Goal: Obtain resource: Download file/media

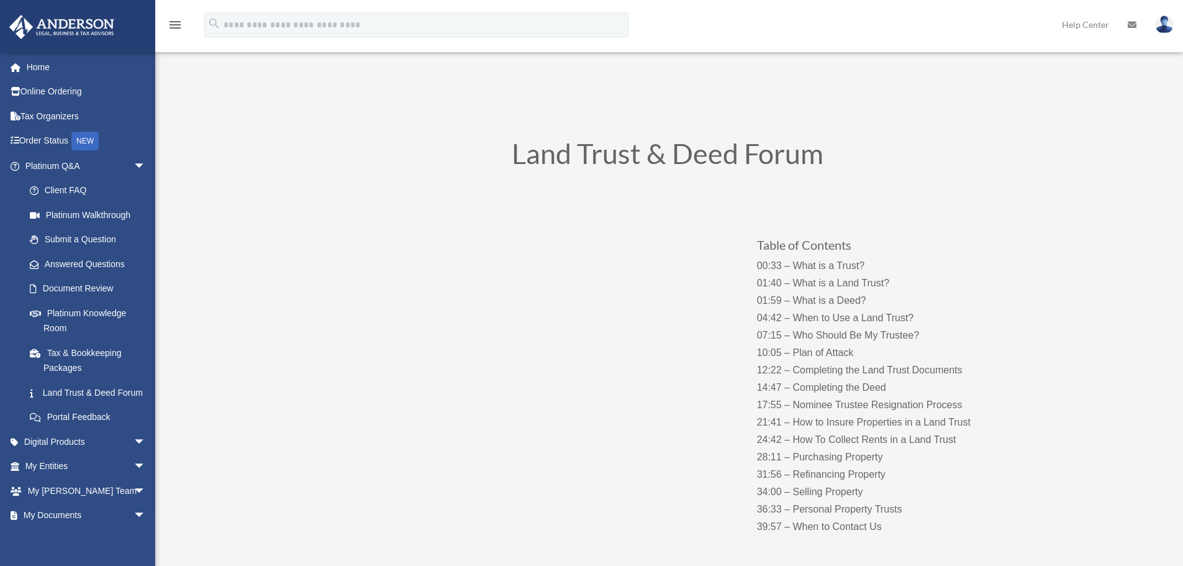
click at [133, 453] on span "arrow_drop_down" at bounding box center [145, 441] width 25 height 25
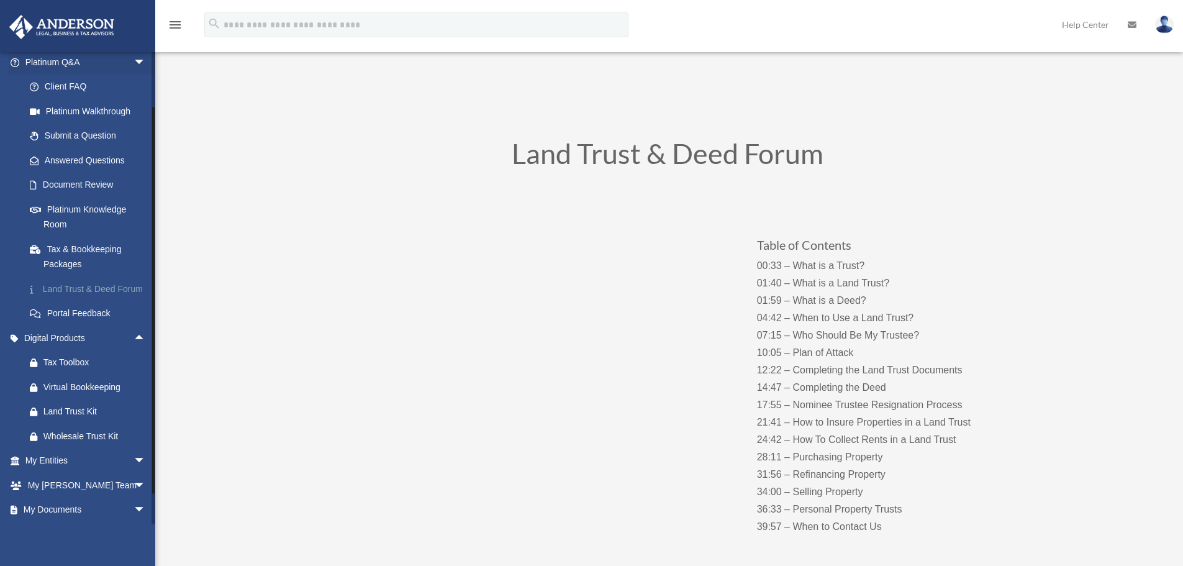
scroll to position [124, 0]
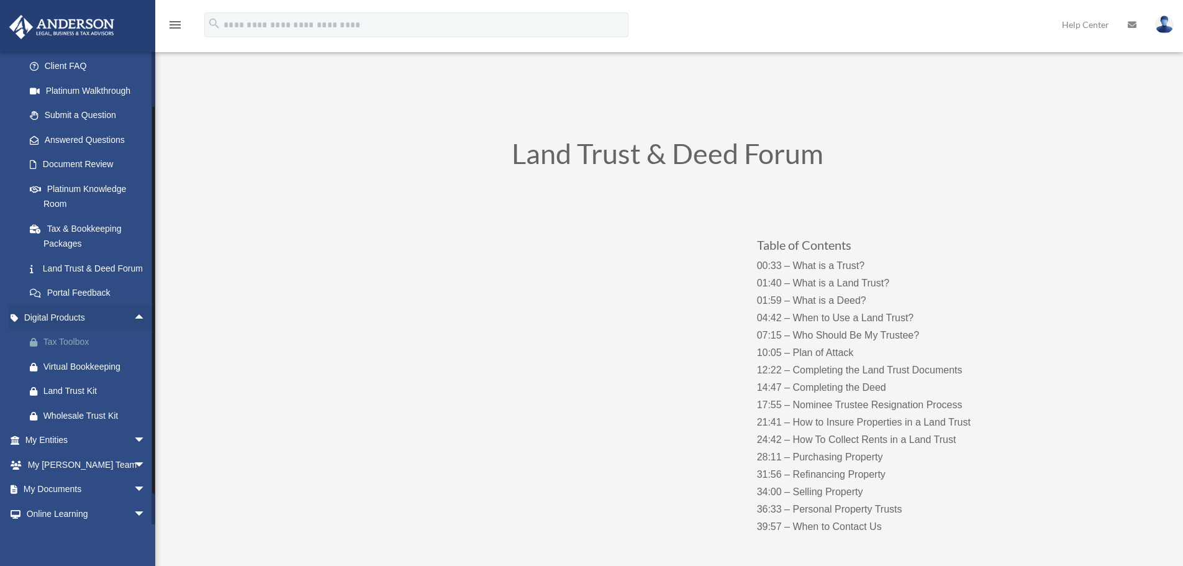
click at [76, 350] on div "Tax Toolbox" at bounding box center [96, 342] width 106 height 16
click at [133, 502] on span "arrow_drop_down" at bounding box center [145, 489] width 25 height 25
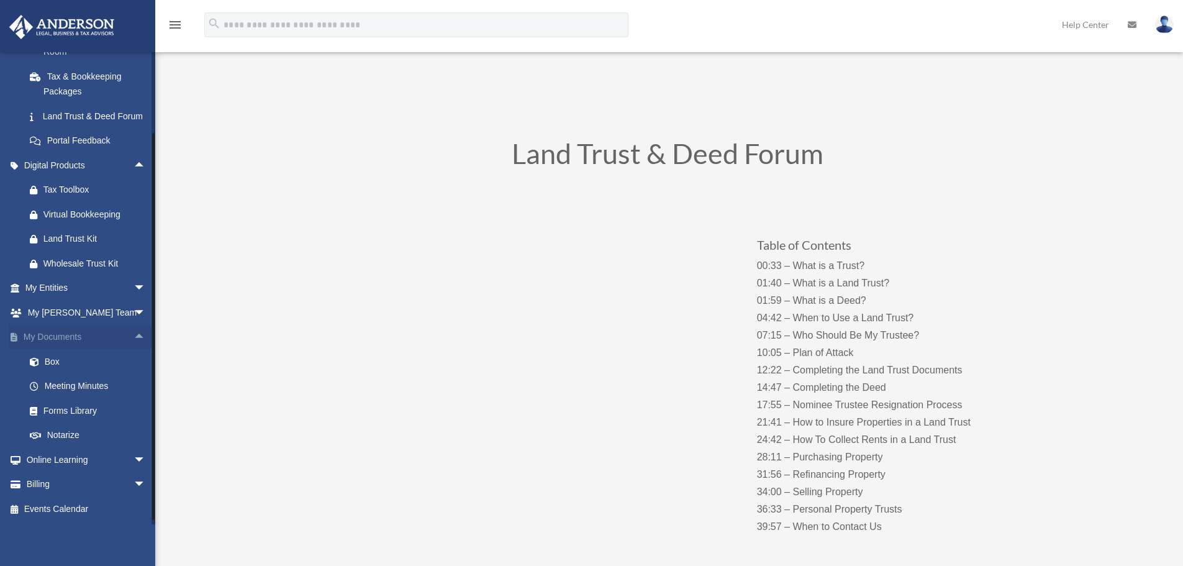
scroll to position [291, 0]
click at [84, 411] on link "Forms Library" at bounding box center [90, 410] width 147 height 25
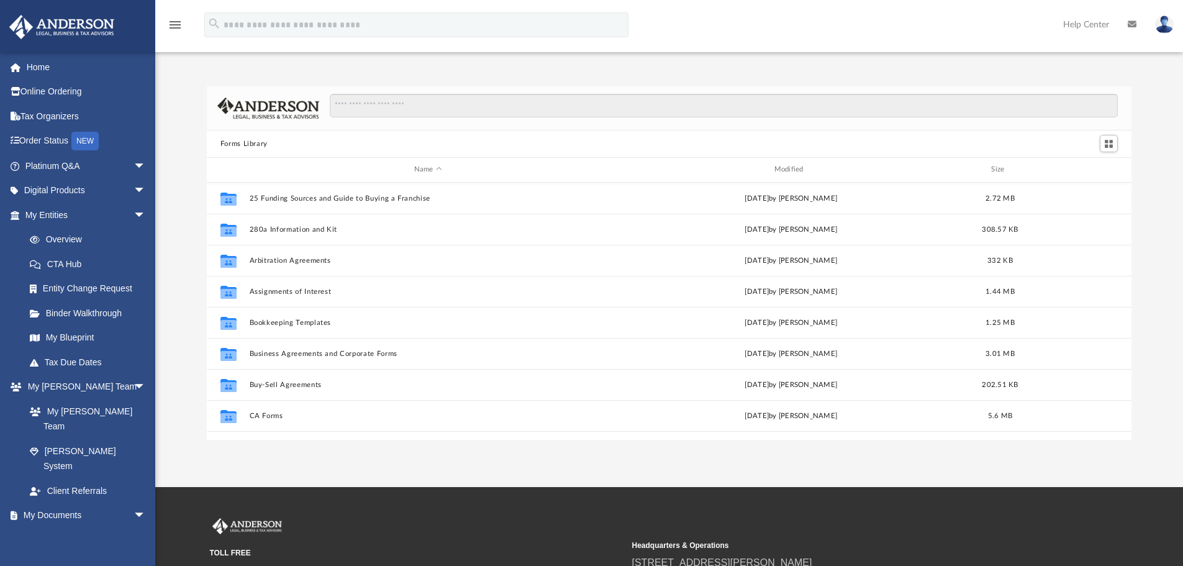
scroll to position [273, 915]
click at [402, 106] on input "Search files and folders" at bounding box center [724, 106] width 788 height 24
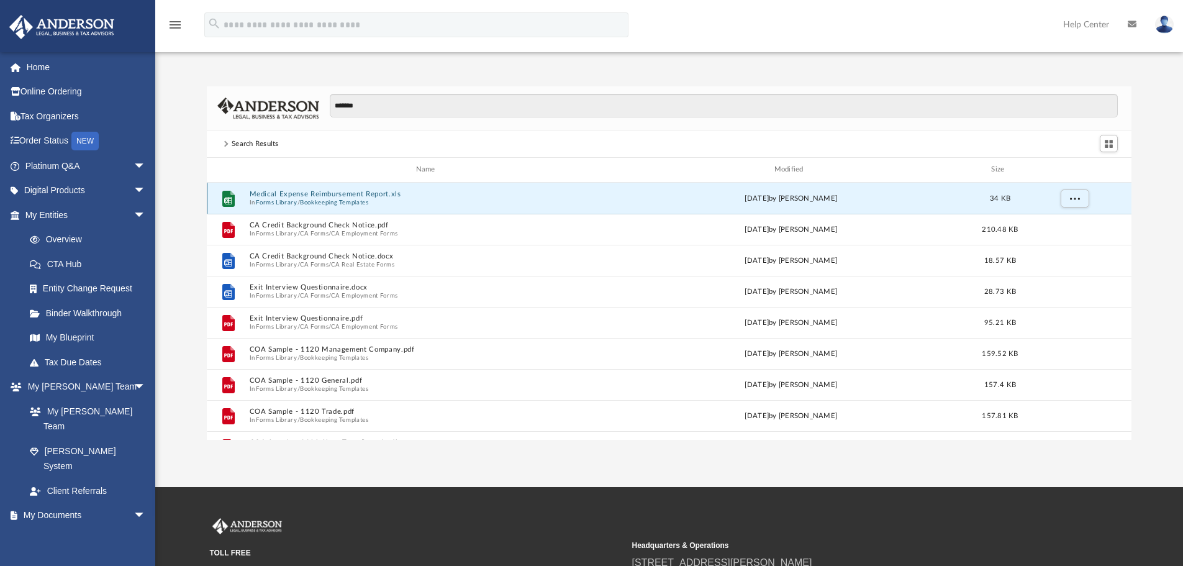
click at [350, 194] on button "Medical Expense Reimbursement Report.xls" at bounding box center [428, 194] width 358 height 8
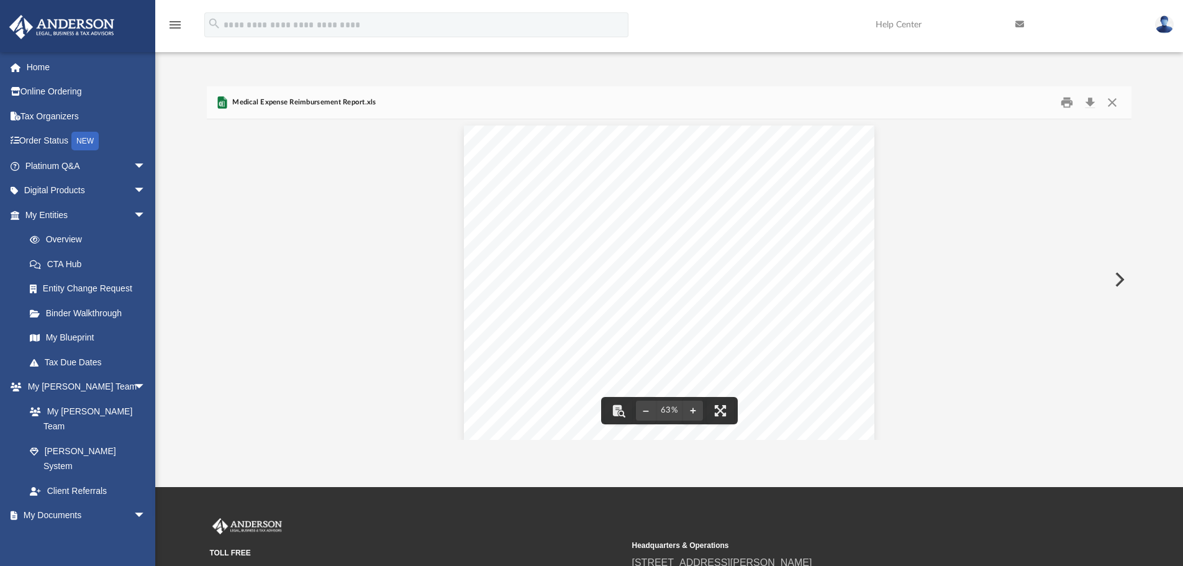
scroll to position [0, 0]
click at [1118, 276] on button "Preview" at bounding box center [1117, 279] width 27 height 35
click at [220, 285] on button "Preview" at bounding box center [220, 279] width 27 height 35
click at [220, 285] on div "Expense Reimbursement Report Medical Expense Reimbursement Request PURPOSE: OFF…" at bounding box center [669, 287] width 925 height 336
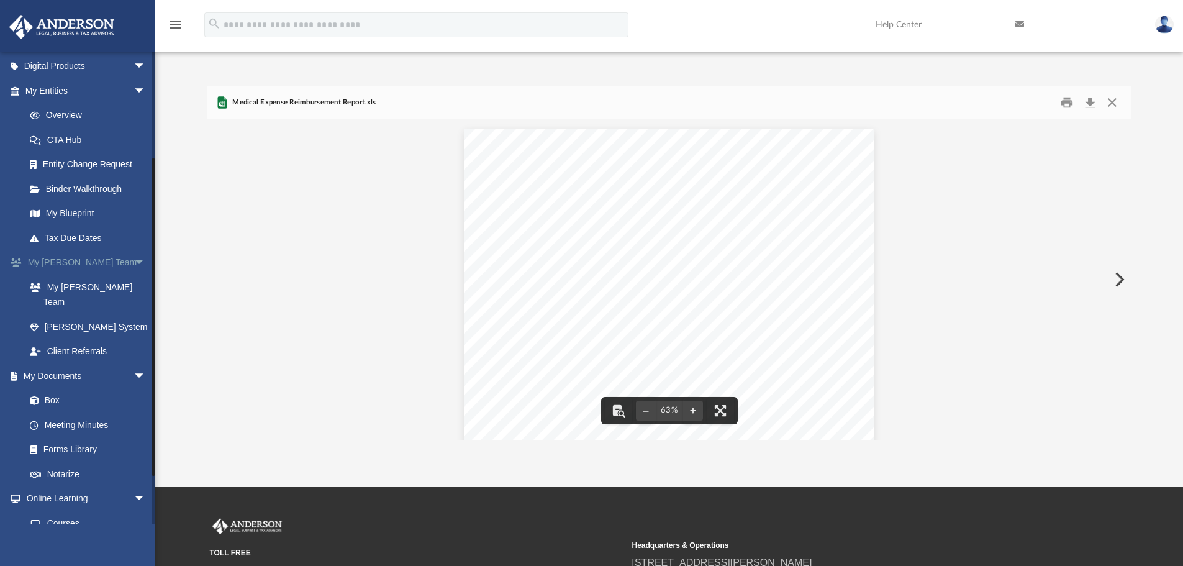
scroll to position [186, 0]
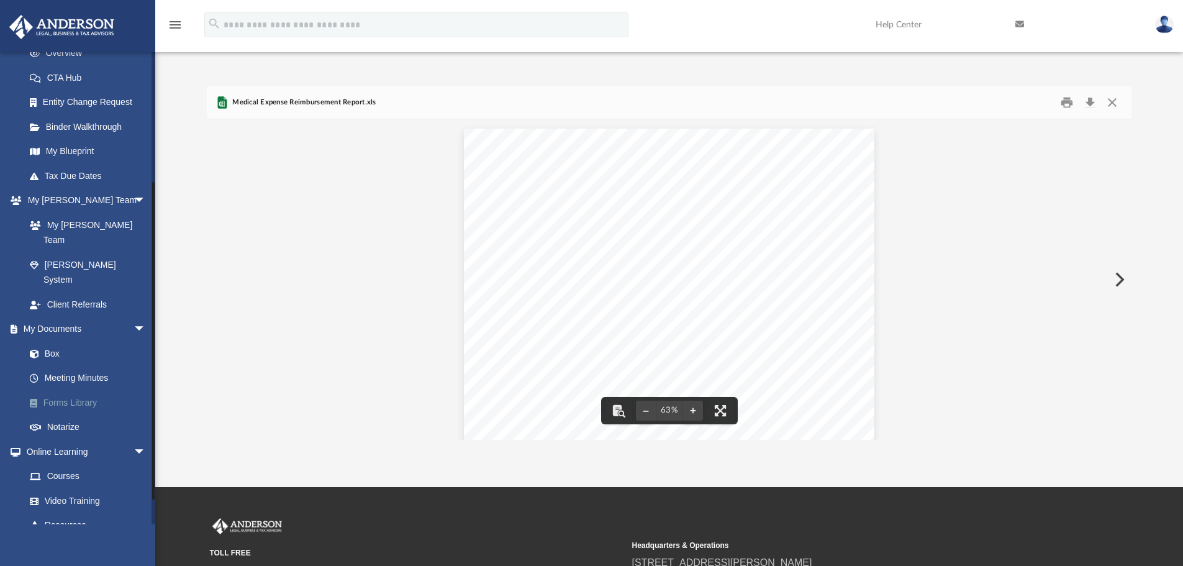
click at [81, 390] on link "Forms Library" at bounding box center [90, 402] width 147 height 25
click at [58, 390] on link "Forms Library" at bounding box center [90, 402] width 147 height 25
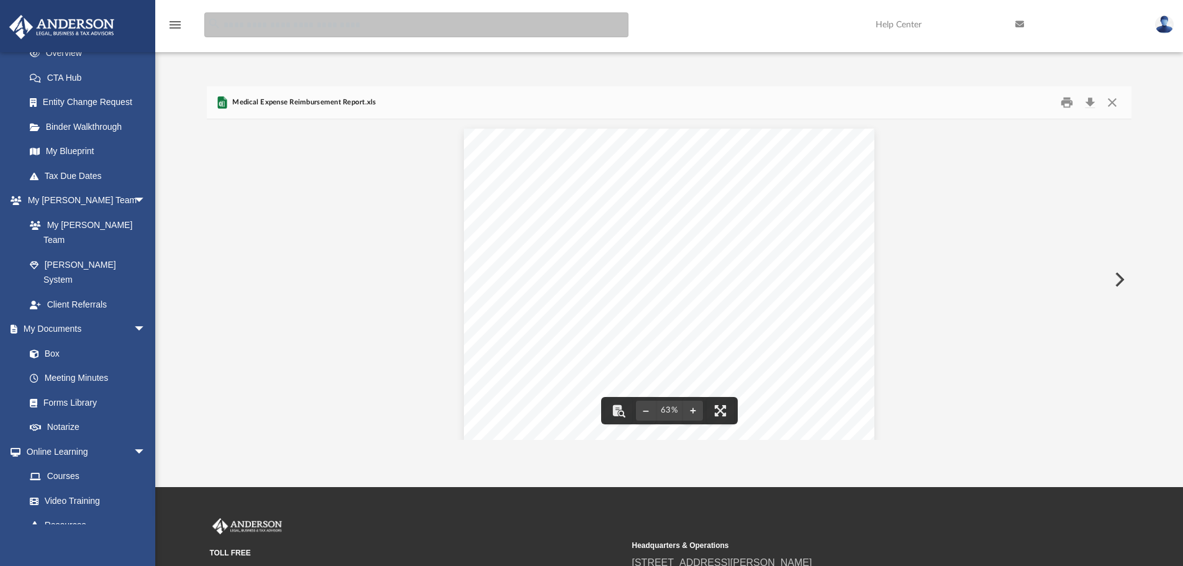
click at [289, 23] on input "search" at bounding box center [416, 24] width 424 height 25
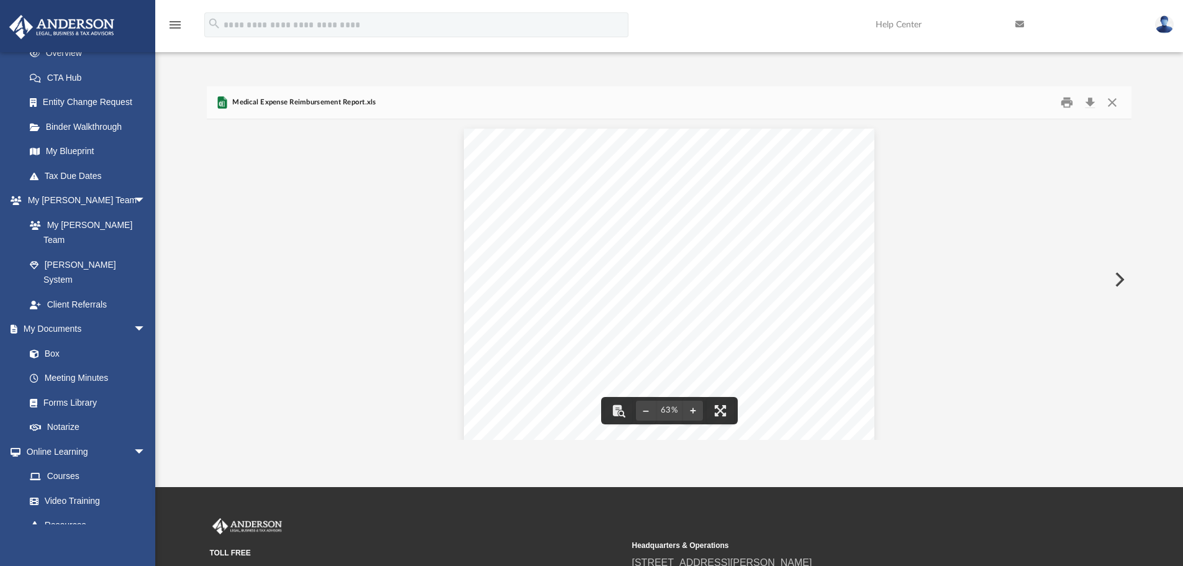
click at [168, 24] on icon "menu" at bounding box center [175, 24] width 15 height 15
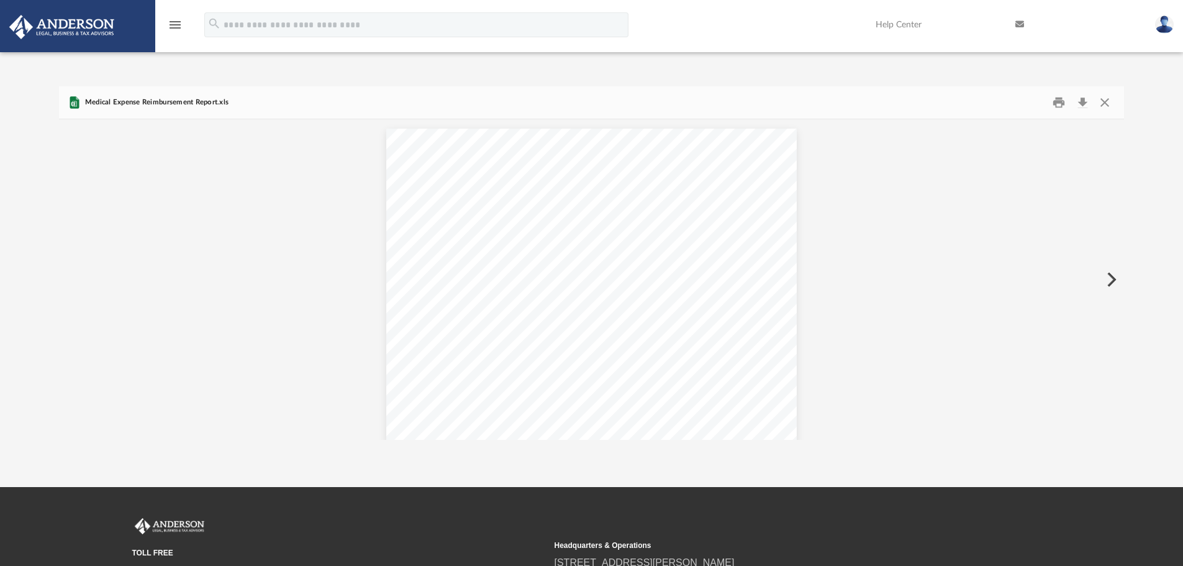
scroll to position [273, 1055]
click at [179, 29] on icon "menu" at bounding box center [175, 24] width 15 height 15
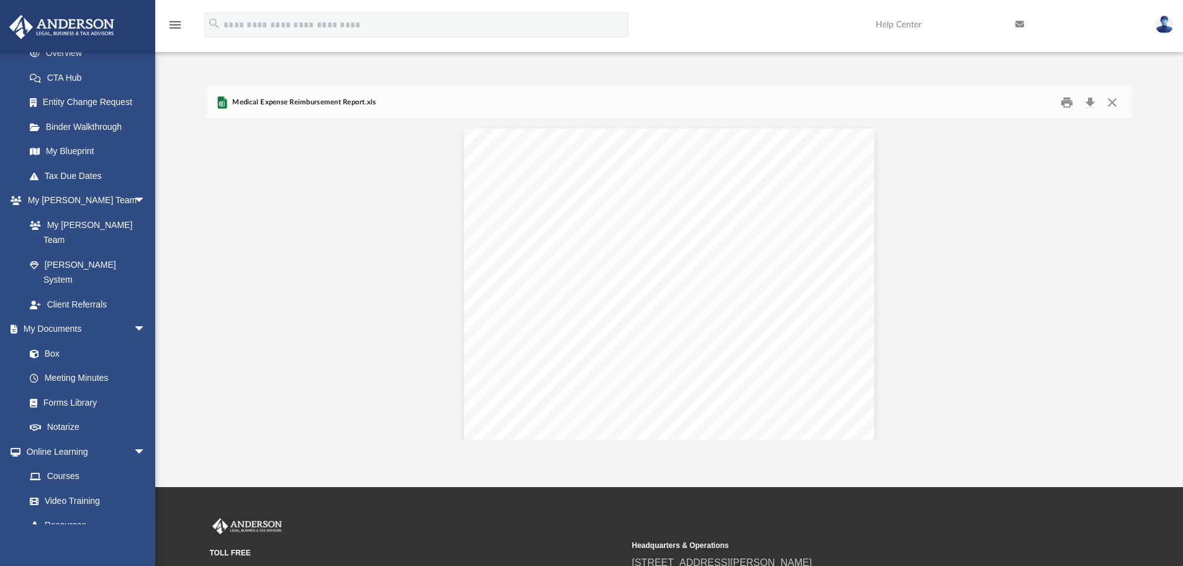
scroll to position [273, 915]
click at [1109, 103] on button "Close" at bounding box center [1112, 102] width 22 height 19
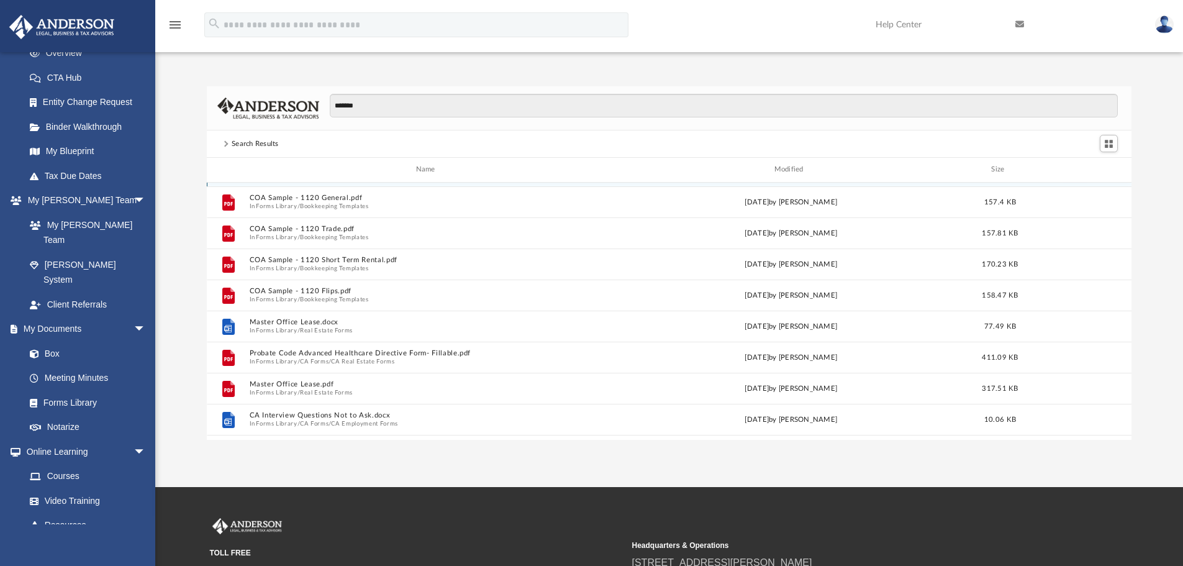
scroll to position [186, 0]
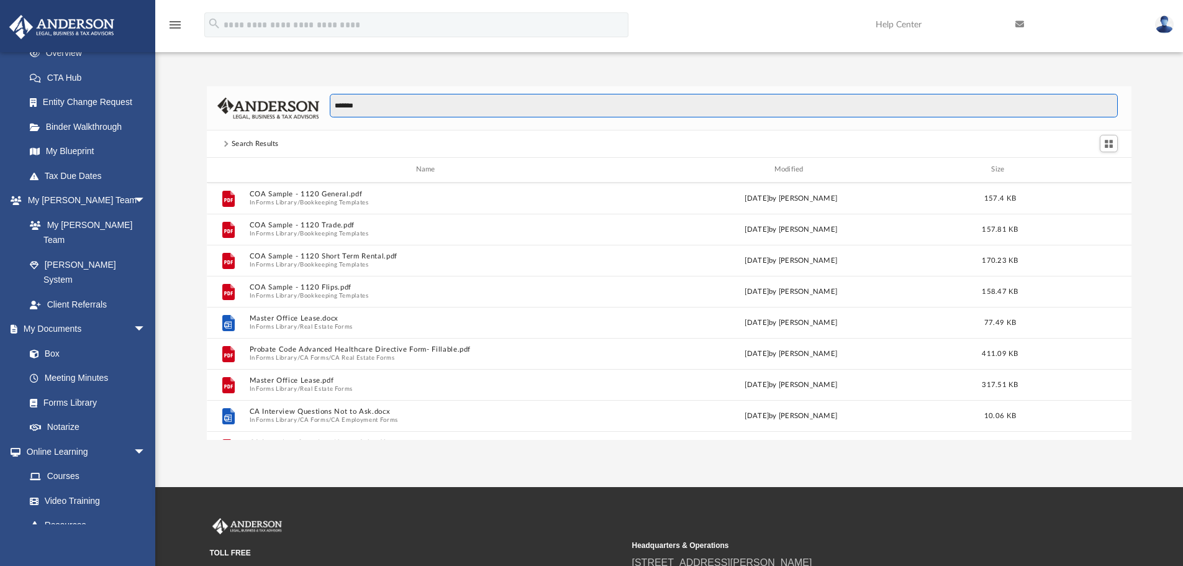
click at [380, 109] on input "*******" at bounding box center [724, 106] width 788 height 24
type input "*"
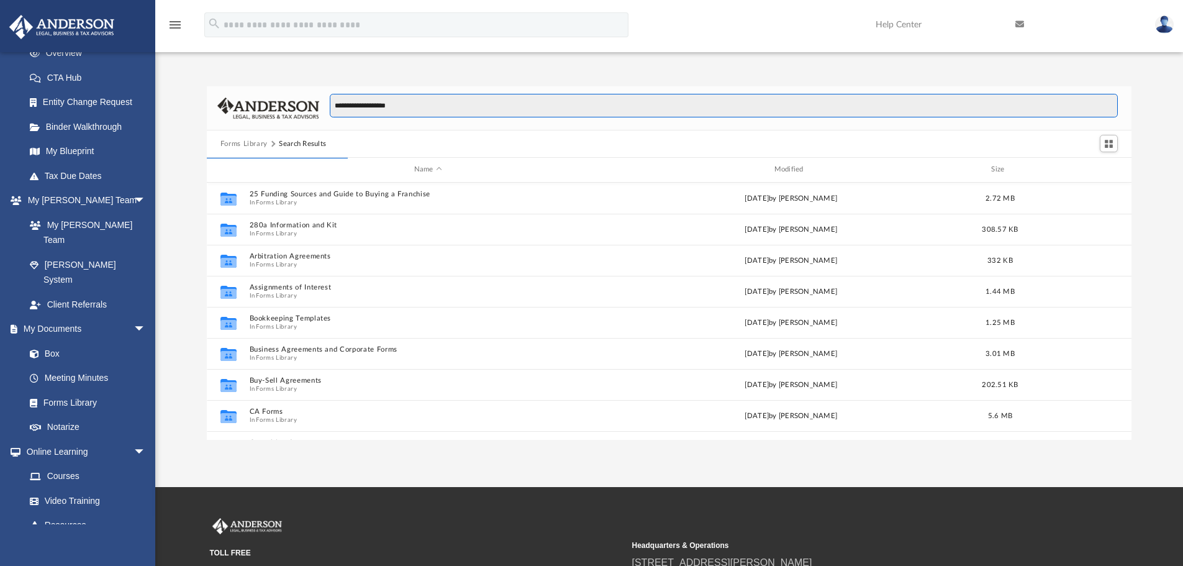
type input "**********"
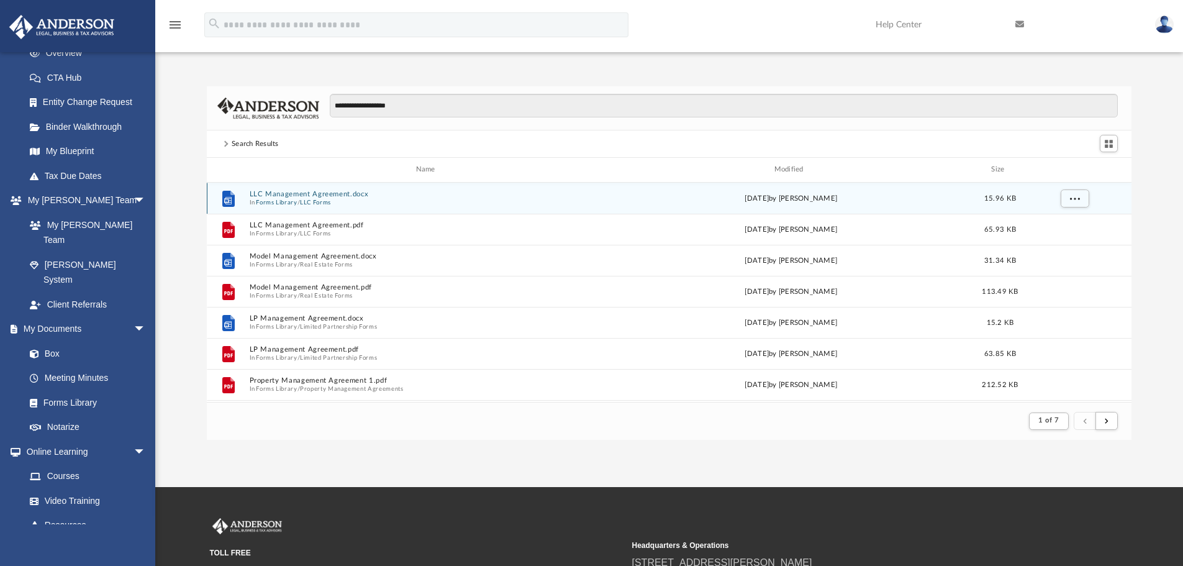
click at [317, 194] on button "LLC Management Agreement.docx" at bounding box center [428, 194] width 358 height 8
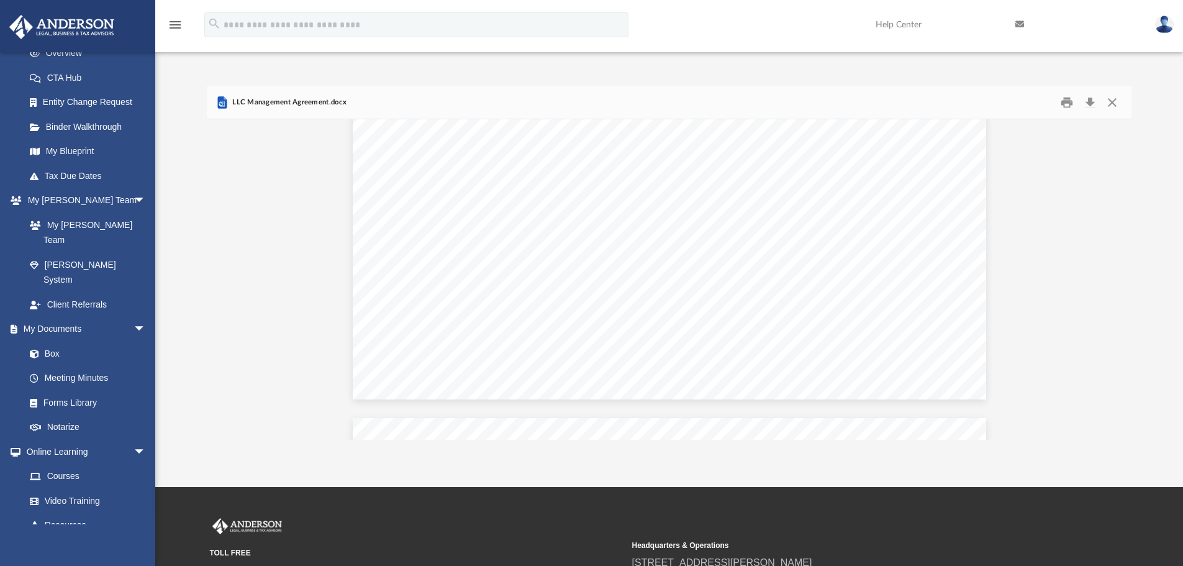
scroll to position [0, 0]
